Goal: Contribute content: Contribute content

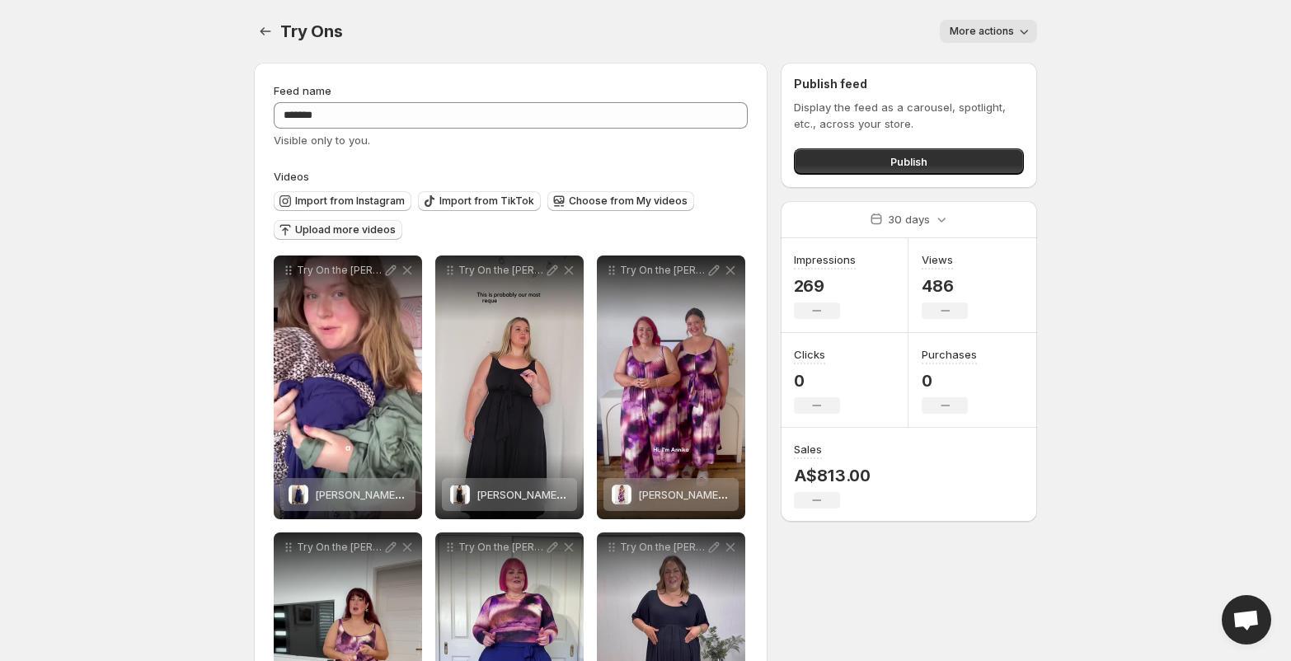
click at [330, 233] on span "Upload more videos" at bounding box center [345, 229] width 101 height 13
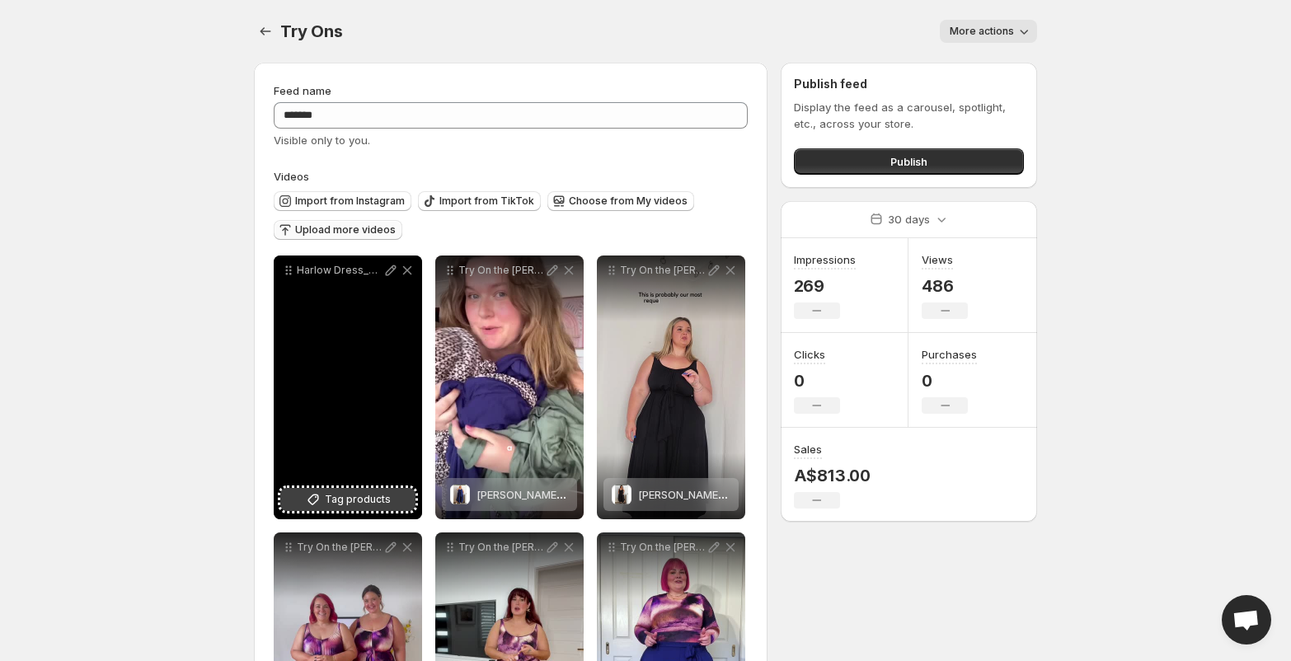
click at [331, 502] on span "Tag products" at bounding box center [358, 499] width 66 height 16
click at [391, 268] on icon at bounding box center [391, 270] width 11 height 11
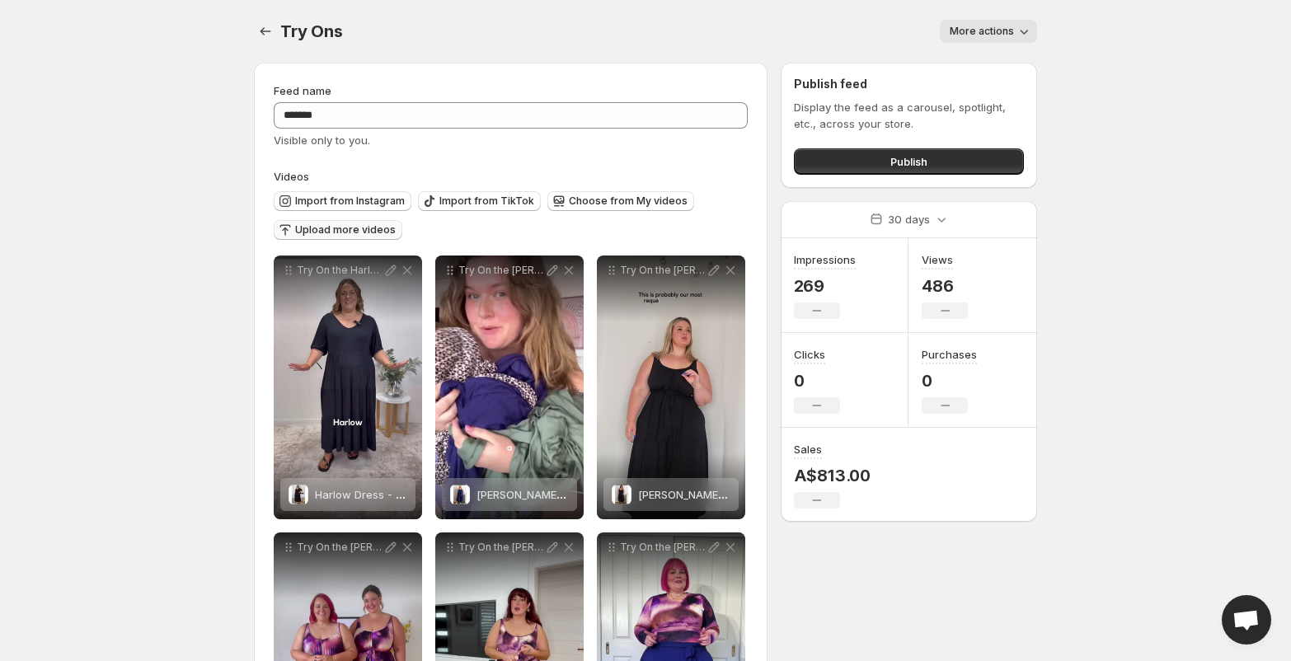
click at [360, 234] on span "Upload more videos" at bounding box center [345, 229] width 101 height 13
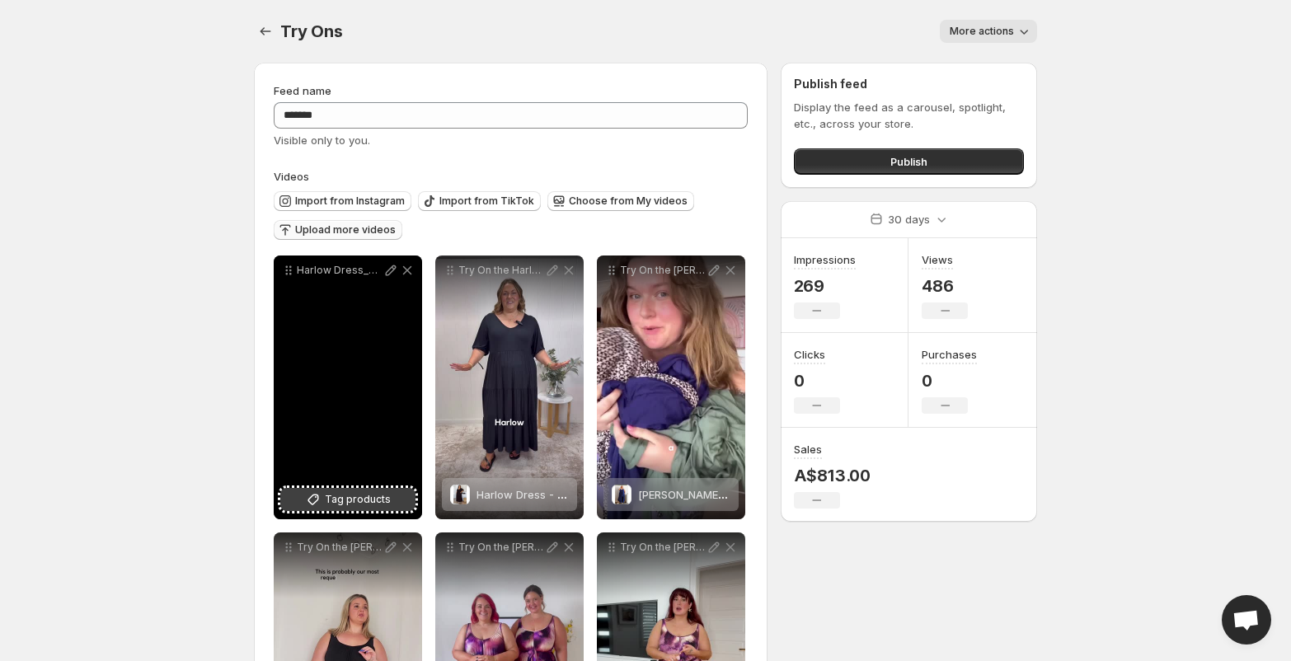
click at [388, 490] on button "Tag products" at bounding box center [347, 499] width 135 height 23
click at [391, 269] on icon at bounding box center [390, 270] width 16 height 16
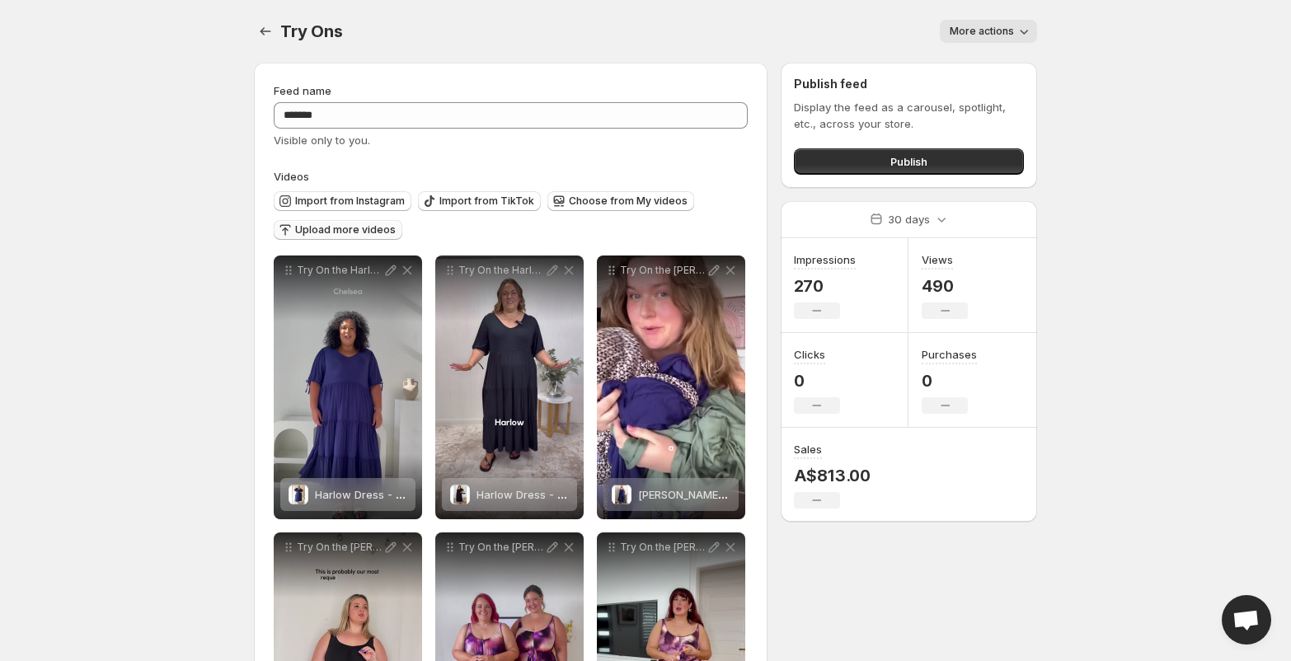
click at [301, 231] on span "Upload more videos" at bounding box center [345, 229] width 101 height 13
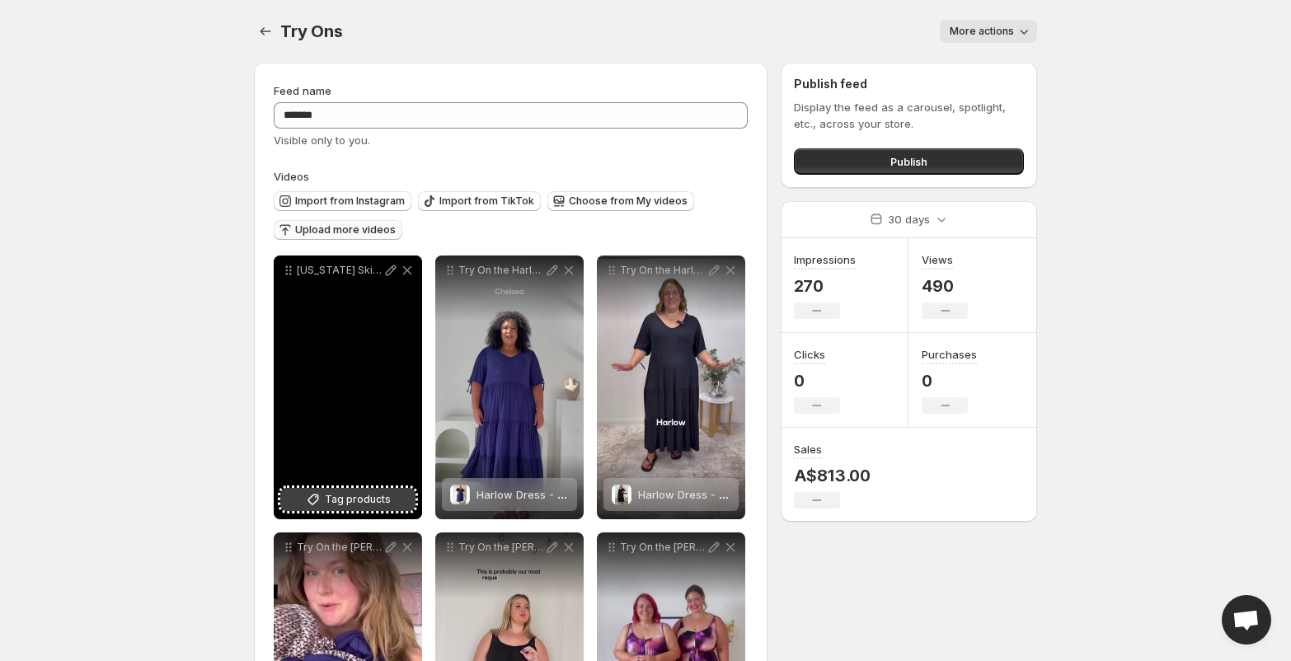
click at [372, 509] on button "Tag products" at bounding box center [347, 499] width 135 height 23
click at [389, 276] on icon at bounding box center [390, 270] width 16 height 16
